Goal: Check status: Check status

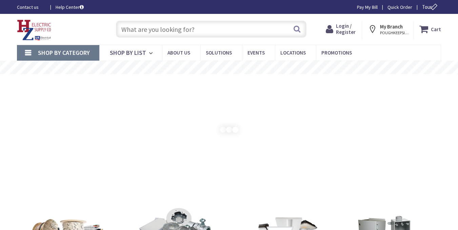
click at [347, 31] on span "Login / Register" at bounding box center [346, 29] width 20 height 13
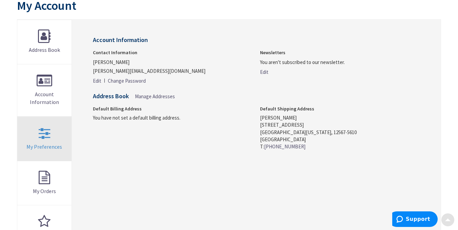
scroll to position [82, 0]
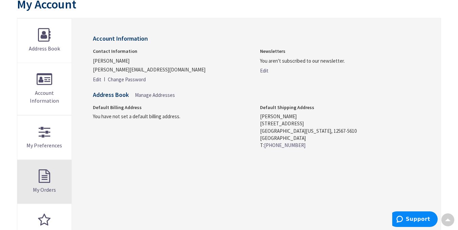
click at [47, 180] on link "My Orders" at bounding box center [44, 182] width 54 height 44
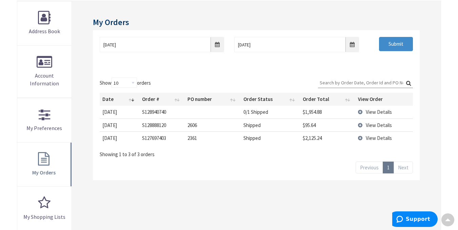
click at [367, 109] on span "View Details" at bounding box center [378, 112] width 26 height 6
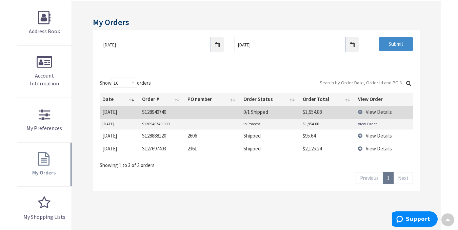
click at [363, 123] on link "View Order" at bounding box center [367, 124] width 19 height 6
click at [194, 84] on div "Show 10 25 50 100 orders Search: Date Order # PO number Order Status Order Tota…" at bounding box center [256, 123] width 313 height 91
click at [273, 45] on input "10/7/2025" at bounding box center [296, 44] width 124 height 15
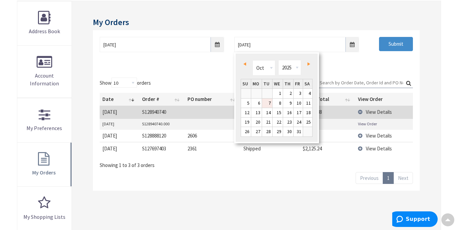
click at [271, 102] on link "7" at bounding box center [267, 103] width 10 height 9
type input "10/07/2025"
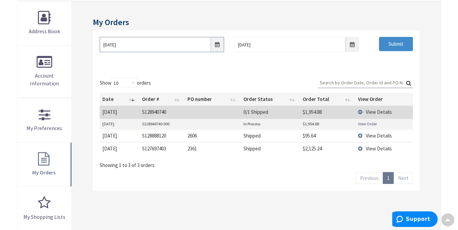
click at [165, 44] on input "9/30/2025" at bounding box center [162, 44] width 124 height 15
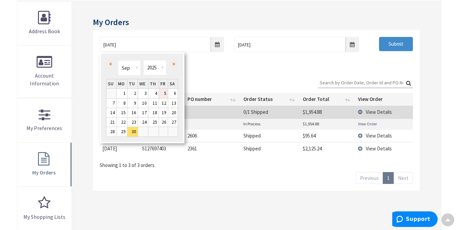
click at [162, 94] on link "5" at bounding box center [163, 93] width 9 height 9
type input "09/05/2025"
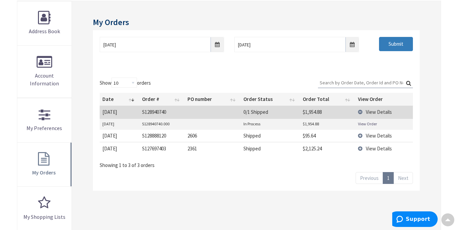
click at [382, 50] on input "Submit" at bounding box center [396, 44] width 34 height 14
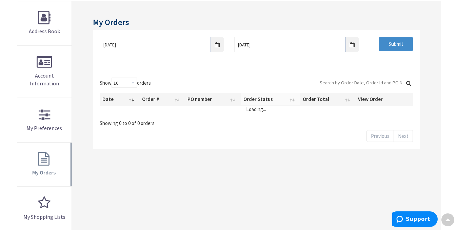
click at [267, 104] on th "Order Status" at bounding box center [269, 99] width 59 height 13
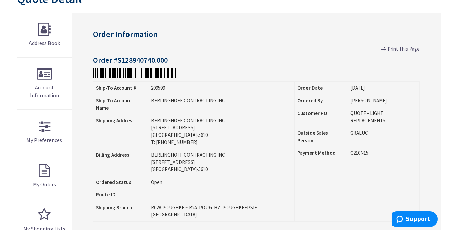
scroll to position [91, 0]
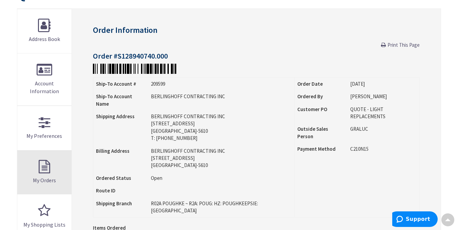
click at [46, 167] on link "My Orders" at bounding box center [44, 172] width 54 height 44
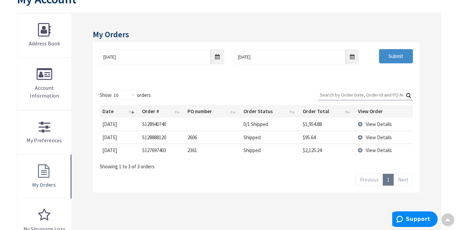
scroll to position [88, 0]
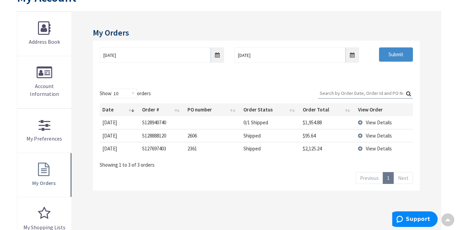
click at [328, 91] on input "Search:" at bounding box center [365, 93] width 95 height 10
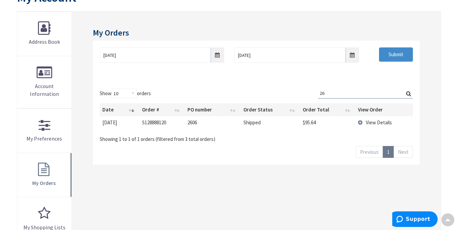
type input "2"
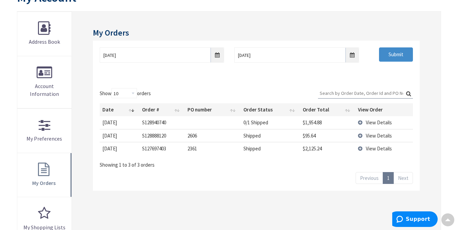
click at [384, 149] on span "View Details" at bounding box center [378, 148] width 26 height 6
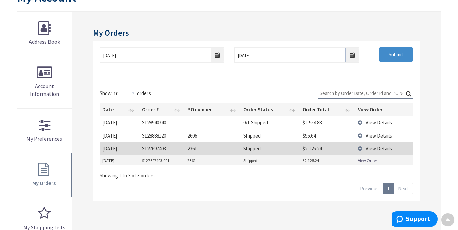
click at [374, 160] on link "View Order" at bounding box center [367, 160] width 19 height 6
